Goal: Task Accomplishment & Management: Complete application form

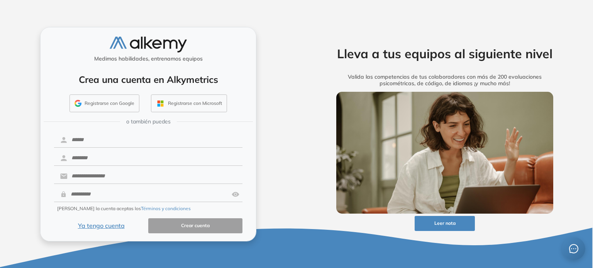
click at [110, 226] on button "Ya tengo cuenta" at bounding box center [101, 226] width 94 height 15
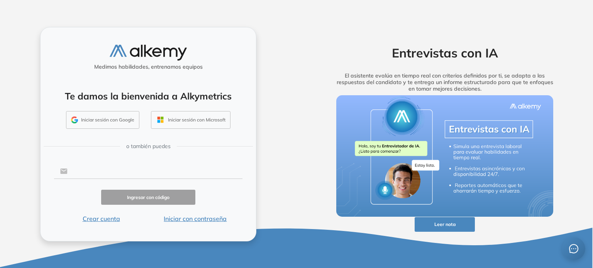
click at [84, 172] on input "text" at bounding box center [155, 171] width 175 height 15
type input "**********"
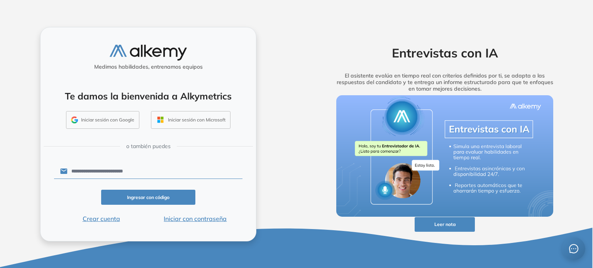
click at [145, 199] on button "Ingresar con código" at bounding box center [148, 197] width 94 height 15
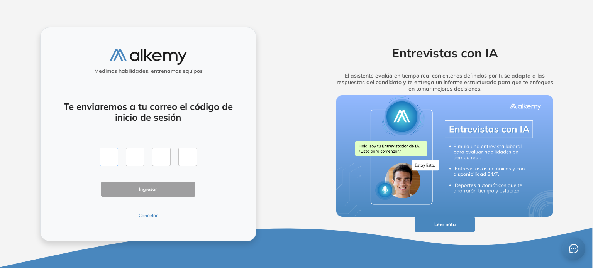
click at [115, 156] on input "text" at bounding box center [109, 157] width 19 height 19
type input "*"
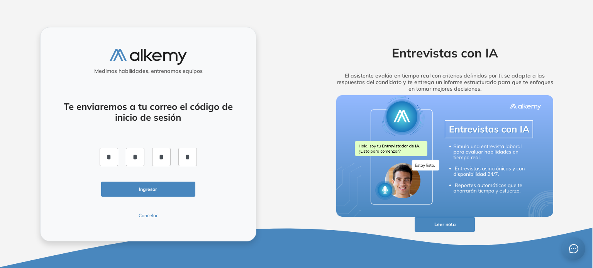
click at [153, 189] on button "Ingresar" at bounding box center [148, 189] width 94 height 15
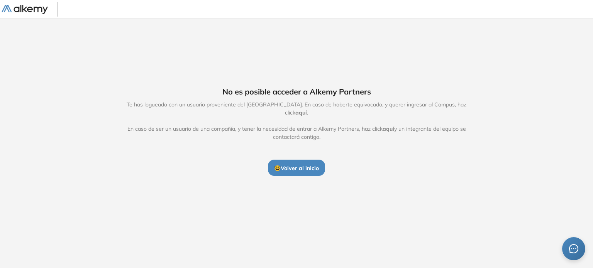
drag, startPoint x: 466, startPoint y: 108, endPoint x: 474, endPoint y: 102, distance: 10.2
click at [307, 109] on span "aquí" at bounding box center [301, 112] width 12 height 7
